Goal: Navigation & Orientation: Find specific page/section

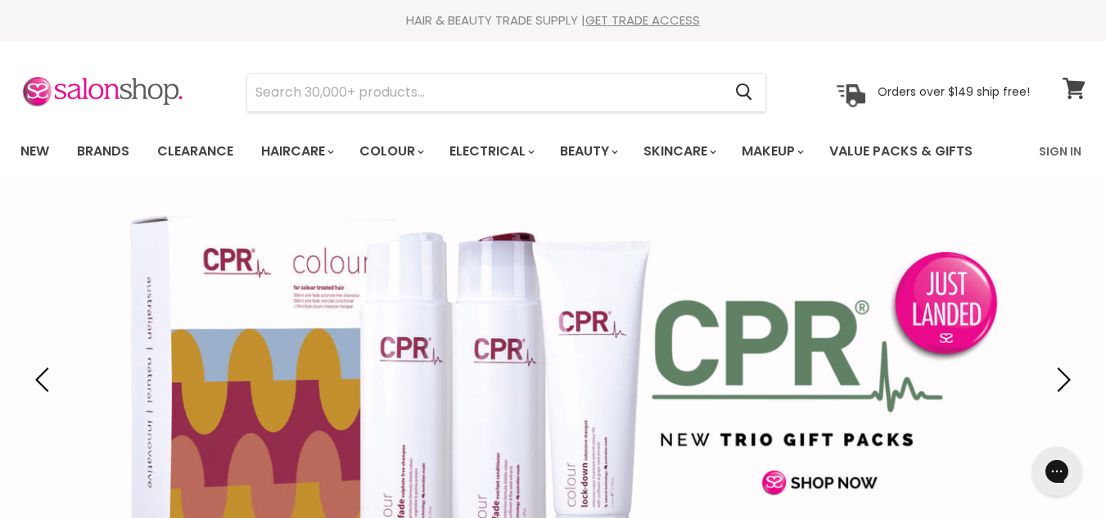
click at [1060, 82] on html "Skip to content HAIR & BEAUTY TRADE SUPPLY | GET TRADE ACCESS HAIR & BEAUTY TRA…" at bounding box center [553, 259] width 1106 height 518
click at [903, 154] on link "Value Packs & Gifts" at bounding box center [901, 151] width 168 height 34
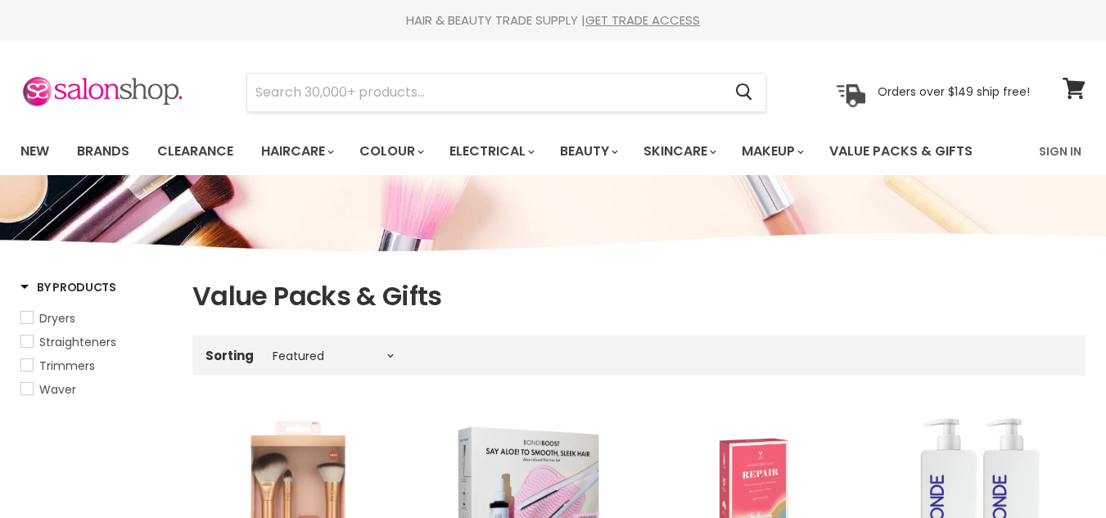
select select "manual"
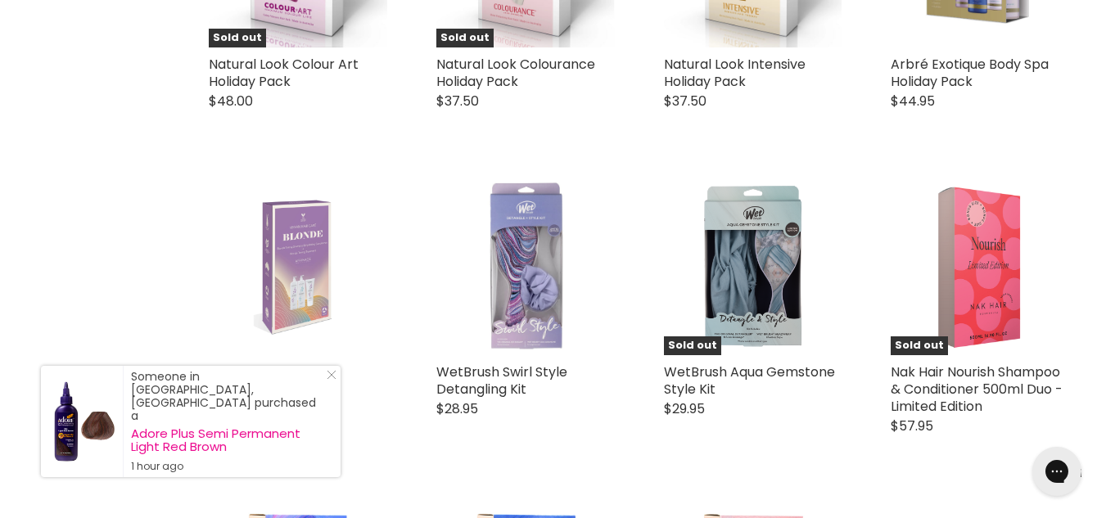
scroll to position [3082, 0]
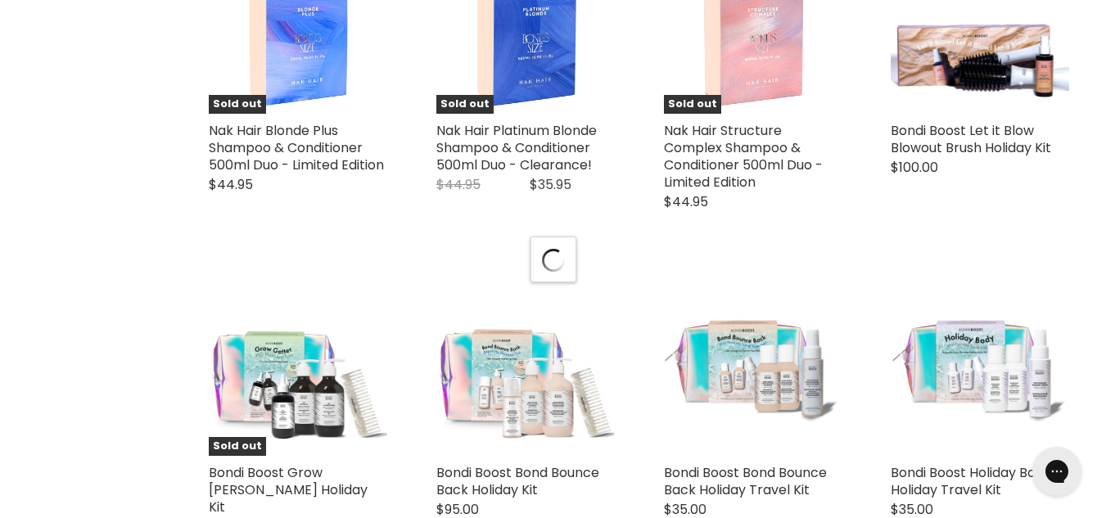
scroll to position [3656, 0]
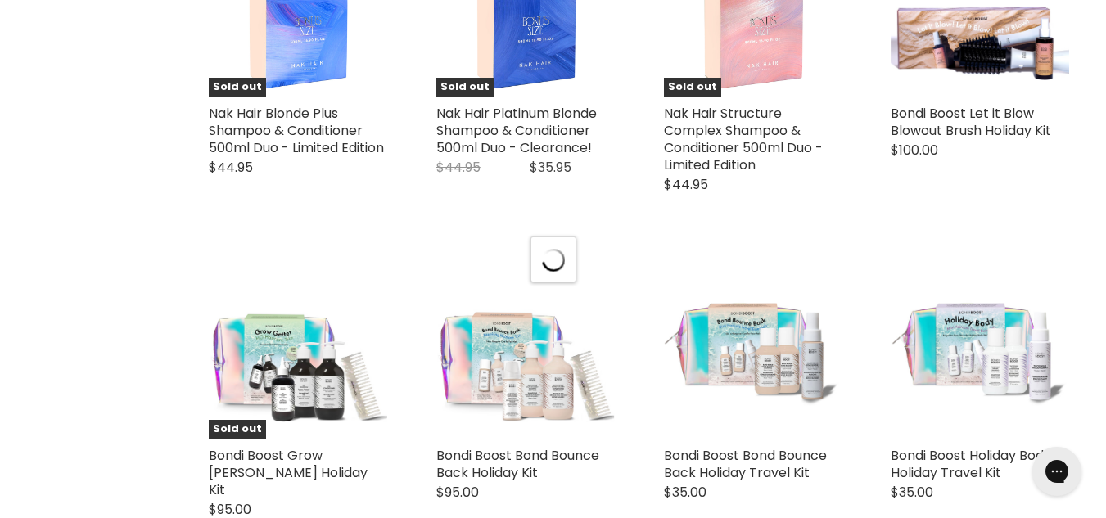
select select "manual"
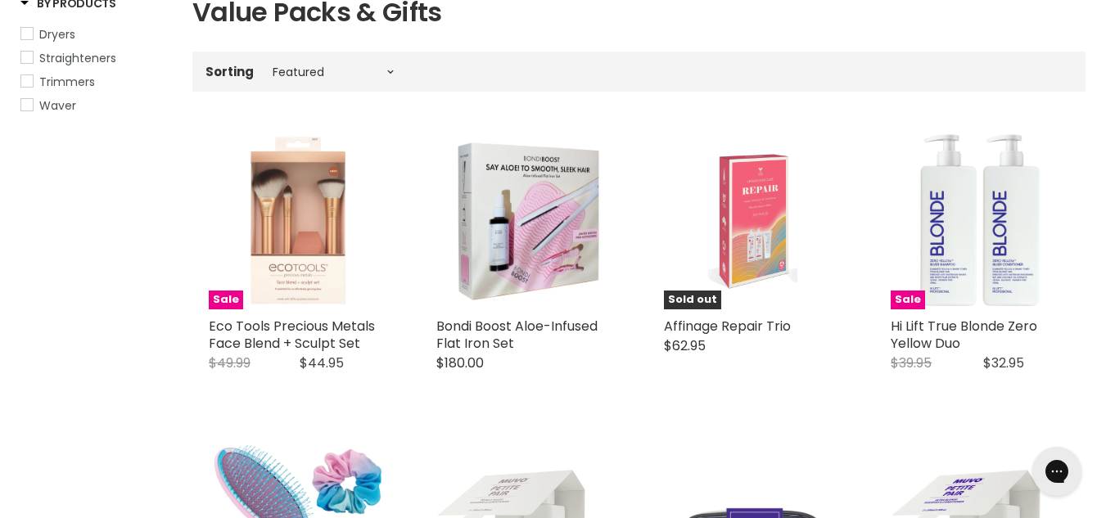
scroll to position [0, 0]
